Goal: Task Accomplishment & Management: Use online tool/utility

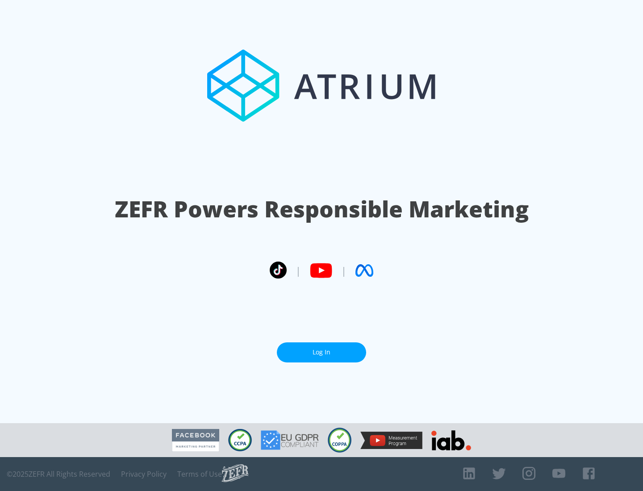
click at [321, 352] on link "Log In" at bounding box center [321, 352] width 89 height 20
